Goal: Transaction & Acquisition: Purchase product/service

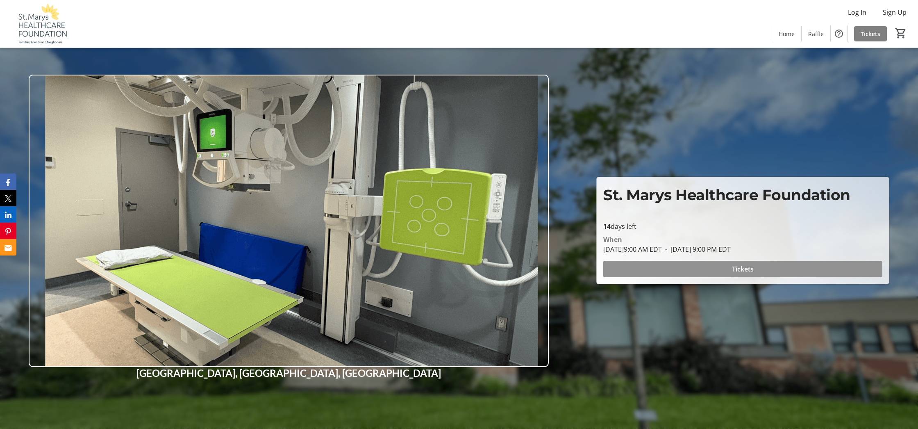
click at [690, 269] on span at bounding box center [742, 269] width 279 height 20
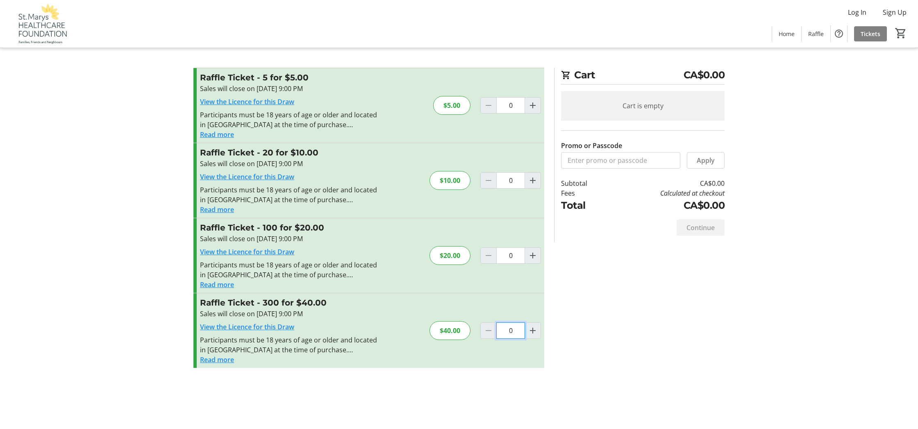
click at [509, 114] on input "0" at bounding box center [510, 105] width 29 height 16
click at [532, 329] on mat-icon "Increment by one" at bounding box center [533, 330] width 10 height 10
type input "1"
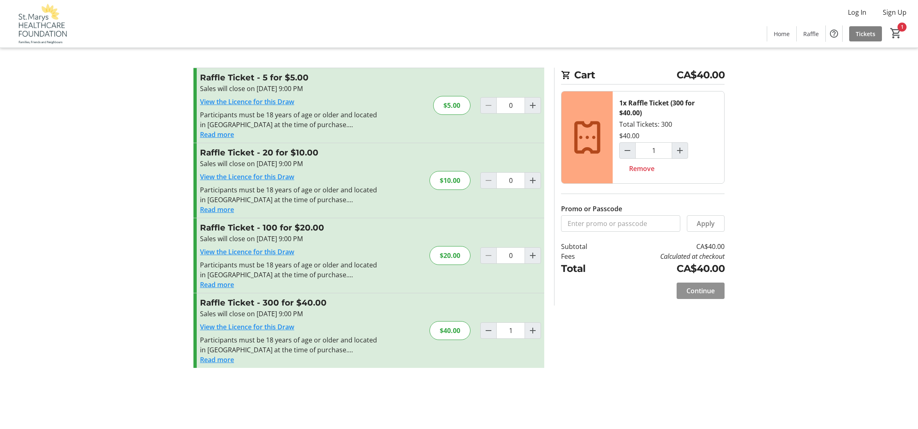
click at [700, 291] on span "Continue" at bounding box center [701, 291] width 28 height 10
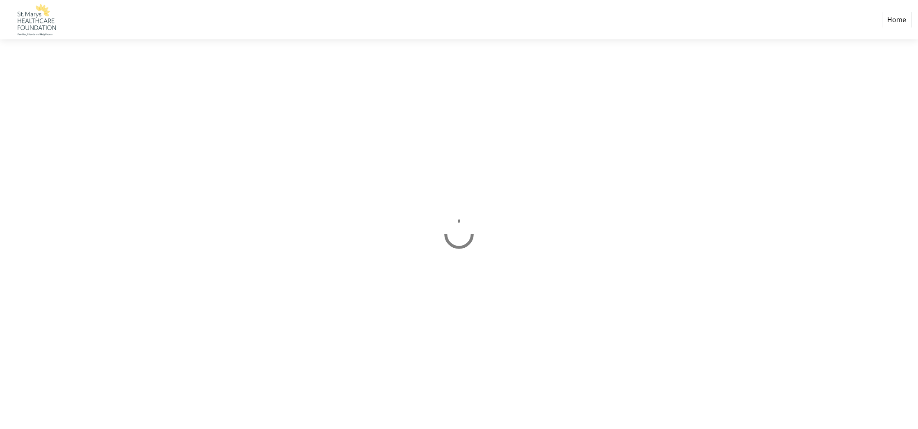
select select "CA"
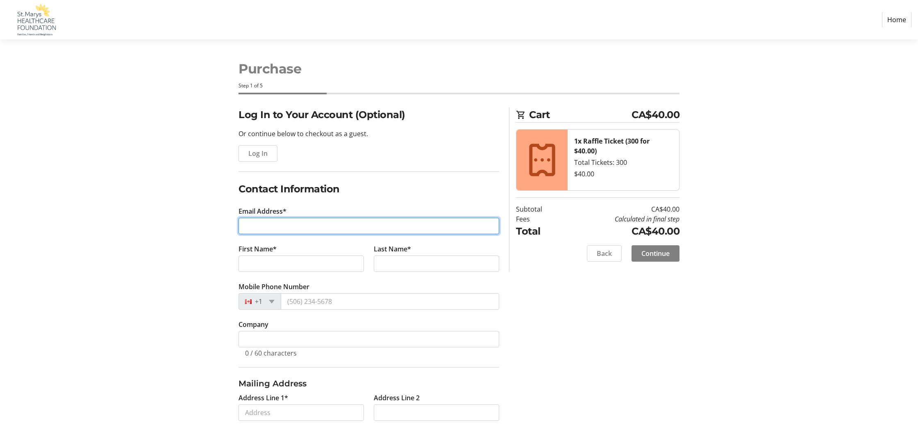
click at [331, 230] on input "Email Address*" at bounding box center [369, 226] width 261 height 16
type input "[EMAIL_ADDRESS][DOMAIN_NAME]"
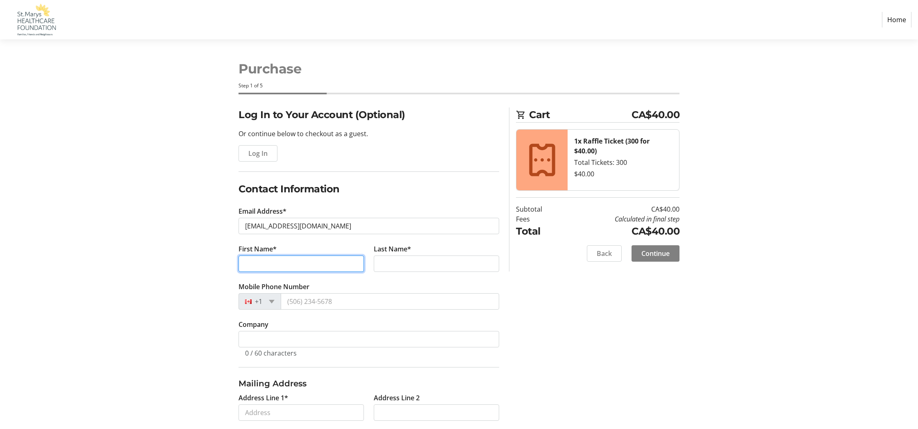
type input "[PERSON_NAME]"
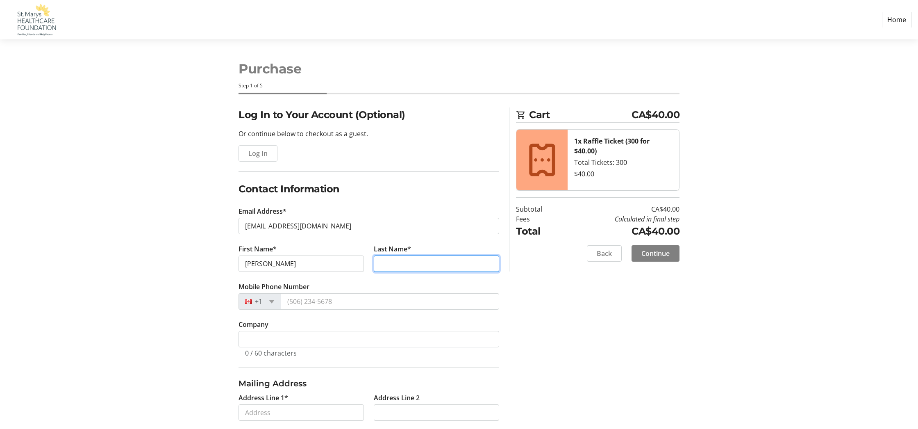
type input "dubblestyne"
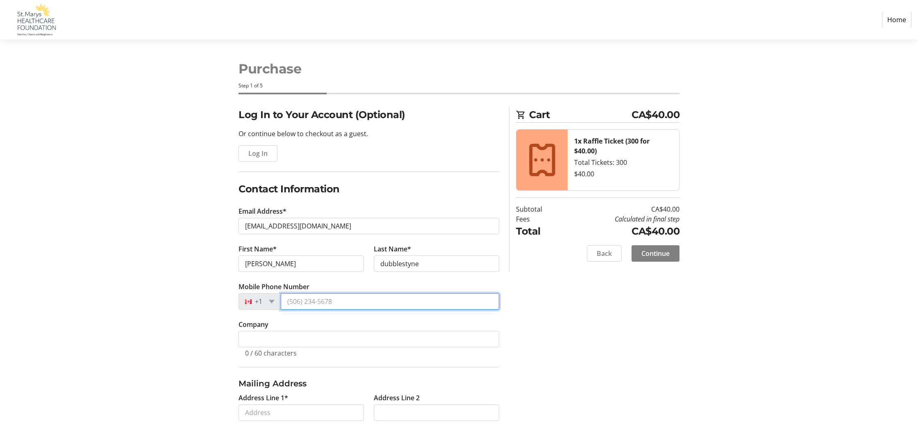
type input "[PHONE_NUMBER]"
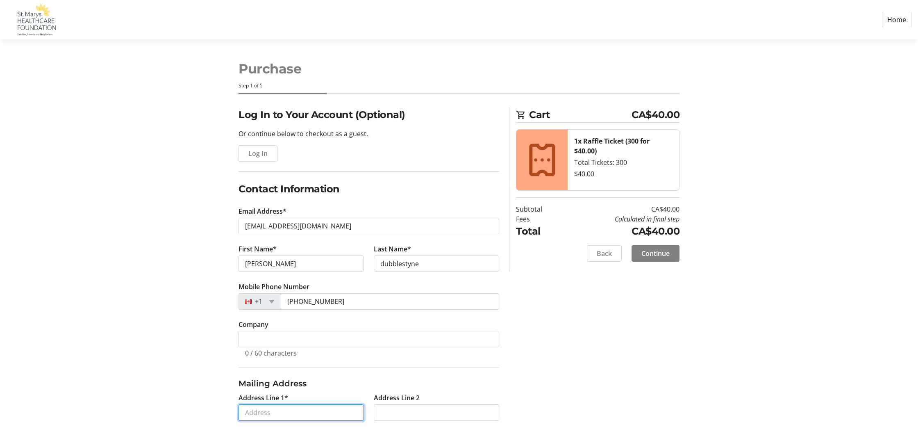
type input "[STREET_ADDRESS][PERSON_NAME]"
type input "st marys"
select select "ON"
type input "N4X1A2"
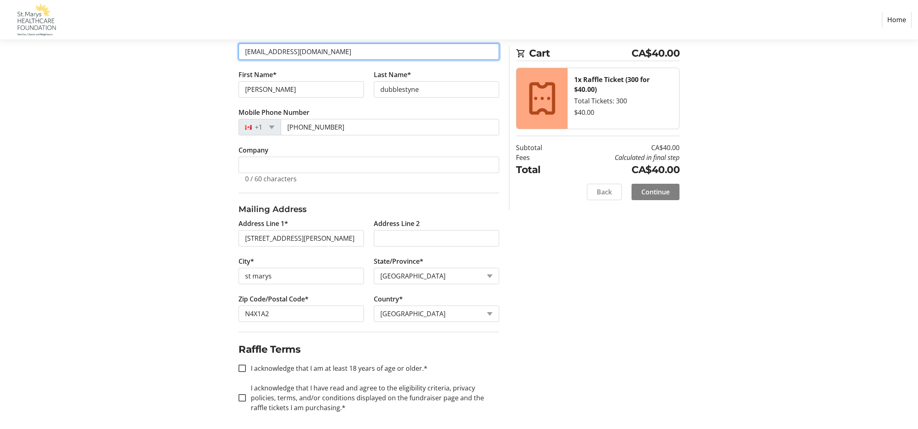
scroll to position [176, 0]
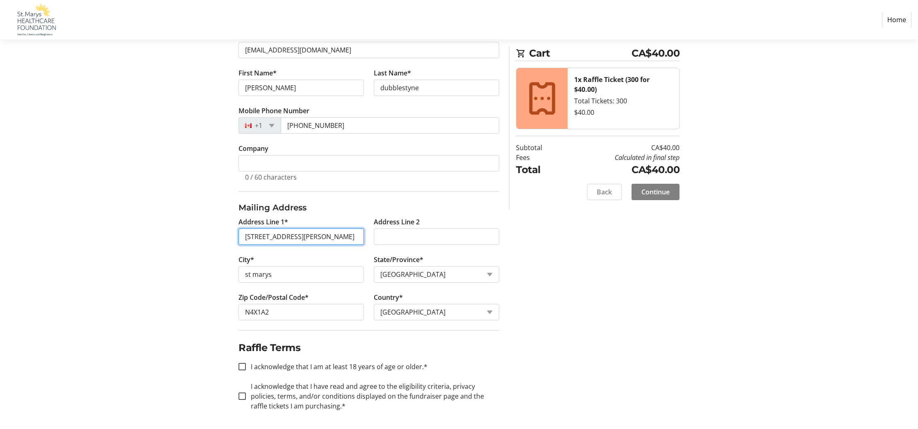
click at [314, 238] on input "[STREET_ADDRESS][PERSON_NAME]" at bounding box center [301, 236] width 125 height 16
type input "[STREET_ADDRESS][PERSON_NAME]"
click at [242, 364] on input "I acknowledge that I am at least 18 years of age or older.*" at bounding box center [242, 364] width 7 height 7
checkbox input "true"
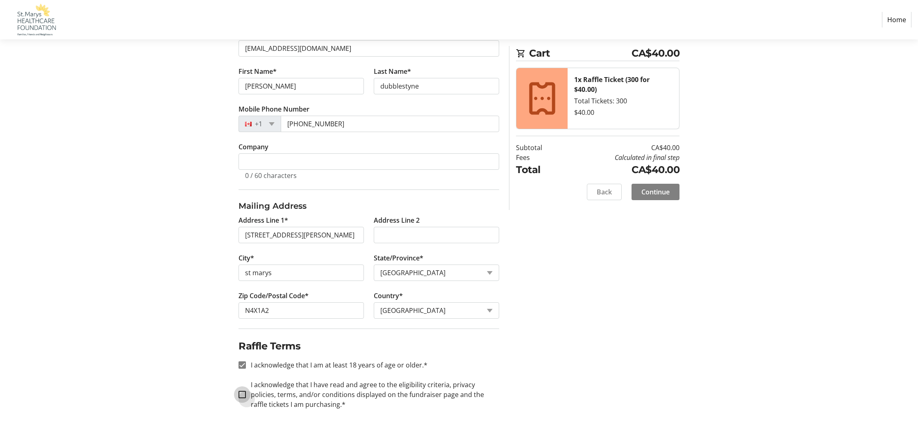
click at [243, 394] on input "I acknowledge that I have read and agree to the eligibility criteria, privacy p…" at bounding box center [242, 394] width 7 height 7
checkbox input "true"
click at [654, 194] on span "Continue" at bounding box center [655, 192] width 28 height 10
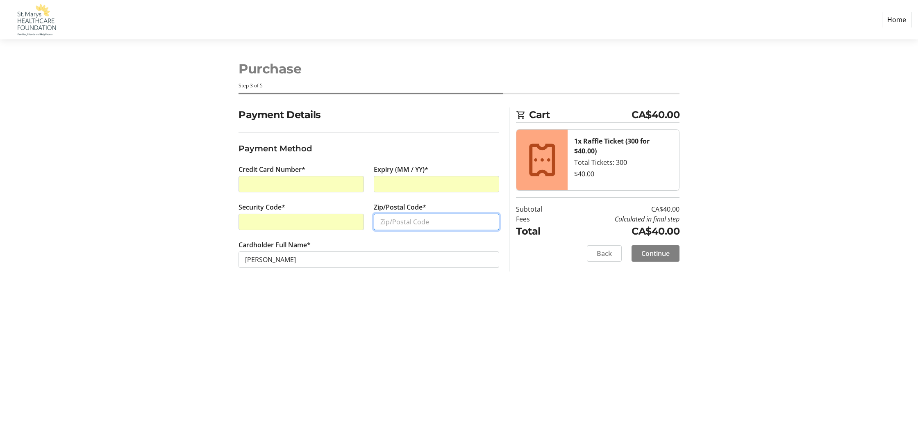
click at [401, 222] on input "Zip/Postal Code*" at bounding box center [436, 222] width 125 height 16
type input "n4x1a2"
click at [656, 255] on span "Continue" at bounding box center [655, 253] width 28 height 10
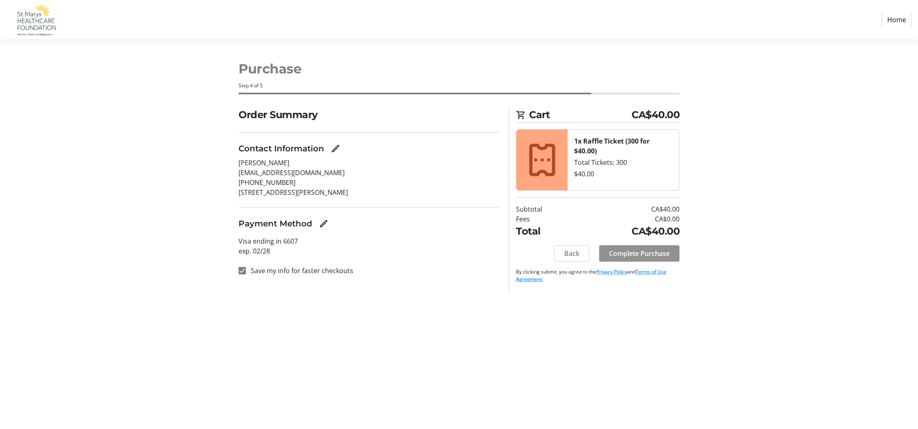
click at [646, 254] on span "Complete Purchase" at bounding box center [639, 253] width 61 height 10
